Goal: Communication & Community: Answer question/provide support

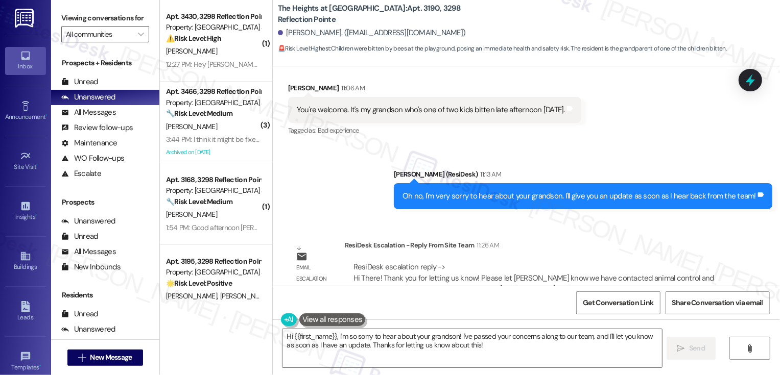
scroll to position [920, 0]
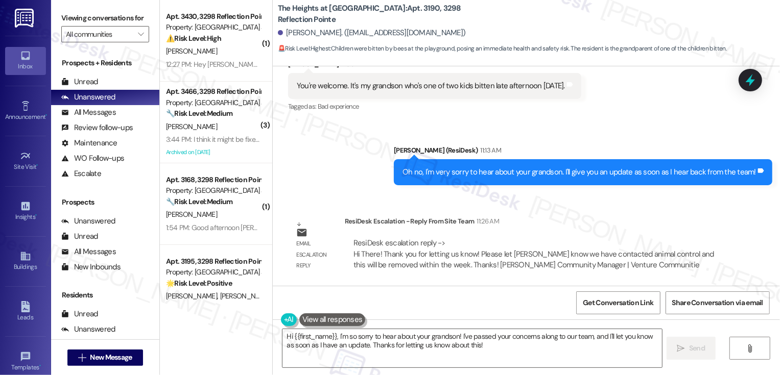
click at [549, 208] on div "Email escalation reply ResiDesk Escalation - Reply From Site Team 11:26 AM Resi…" at bounding box center [508, 247] width 456 height 78
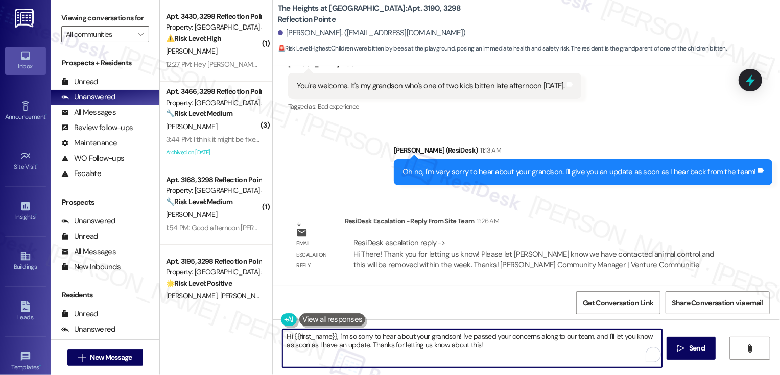
drag, startPoint x: 332, startPoint y: 336, endPoint x: 500, endPoint y: 352, distance: 168.2
click at [500, 353] on textarea "Hi {{first_name}}, I'm so sorry to hear about your grandson! I've passed your c…" at bounding box center [471, 348] width 379 height 38
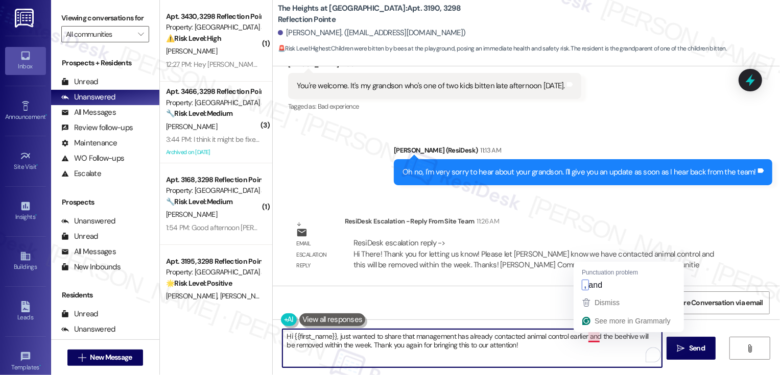
click at [589, 339] on textarea "Hi {{first_name}}, just wanted to share that management has already contacted a…" at bounding box center [471, 348] width 379 height 38
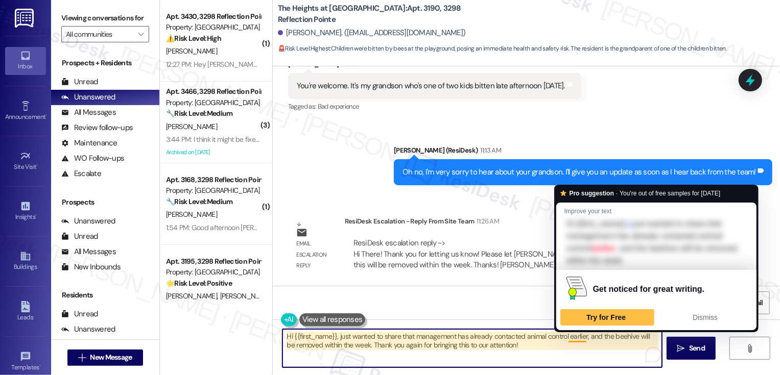
click at [504, 350] on textarea "Hi {{first_name}}, just wanted to share that management has already contacted a…" at bounding box center [471, 348] width 379 height 38
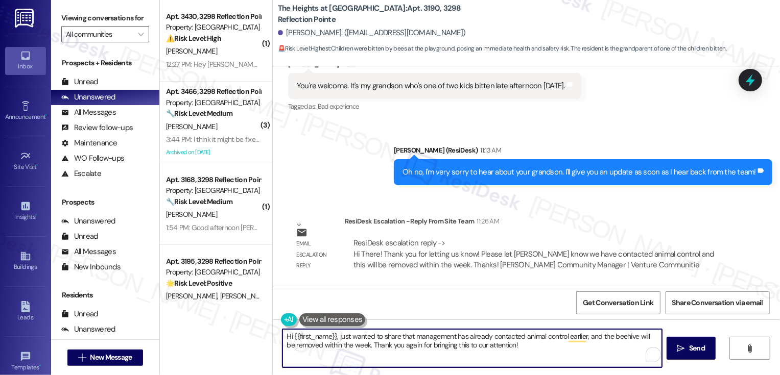
click at [348, 348] on textarea "Hi {{first_name}}, just wanted to share that management has already contacted a…" at bounding box center [471, 348] width 379 height 38
click at [429, 353] on textarea "Hi {{first_name}}, just wanted to share that management has already contacted a…" at bounding box center [471, 348] width 379 height 38
type textarea "Hi {{first_name}}, just wanted to share that management has already contacted a…"
click at [678, 347] on icon "" at bounding box center [681, 349] width 8 height 8
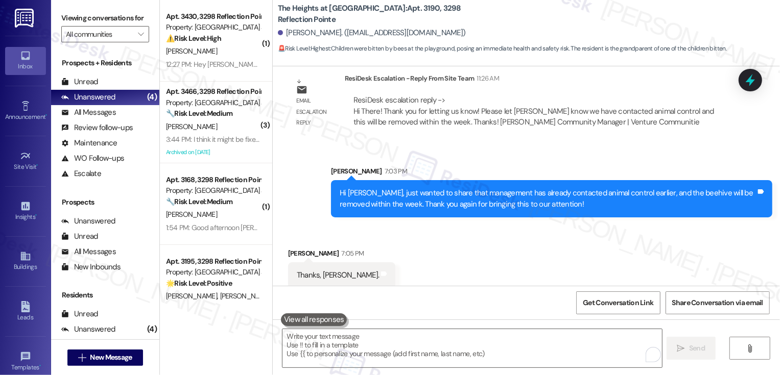
scroll to position [1073, 0]
